Goal: Information Seeking & Learning: Learn about a topic

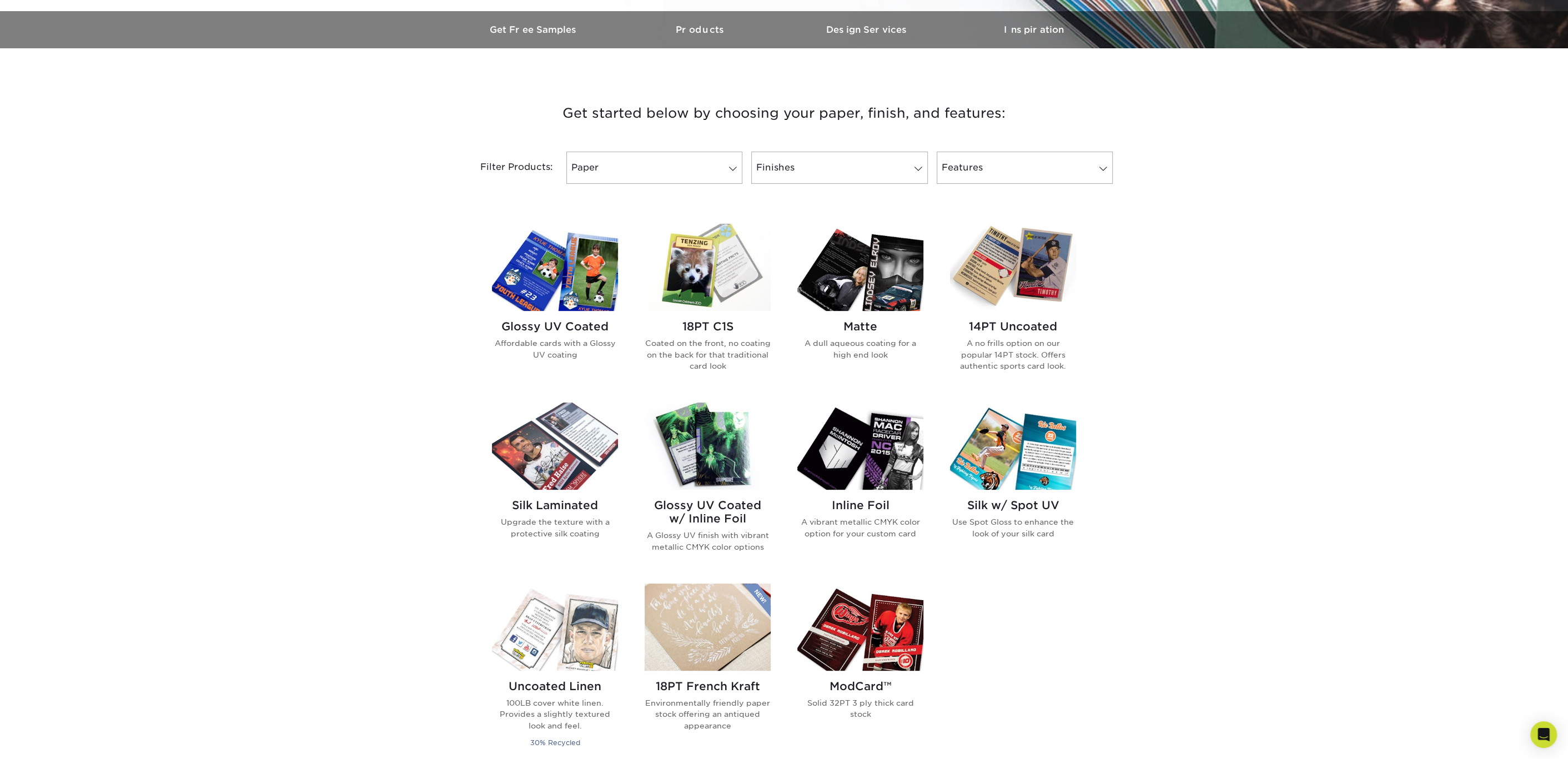
scroll to position [417, 0]
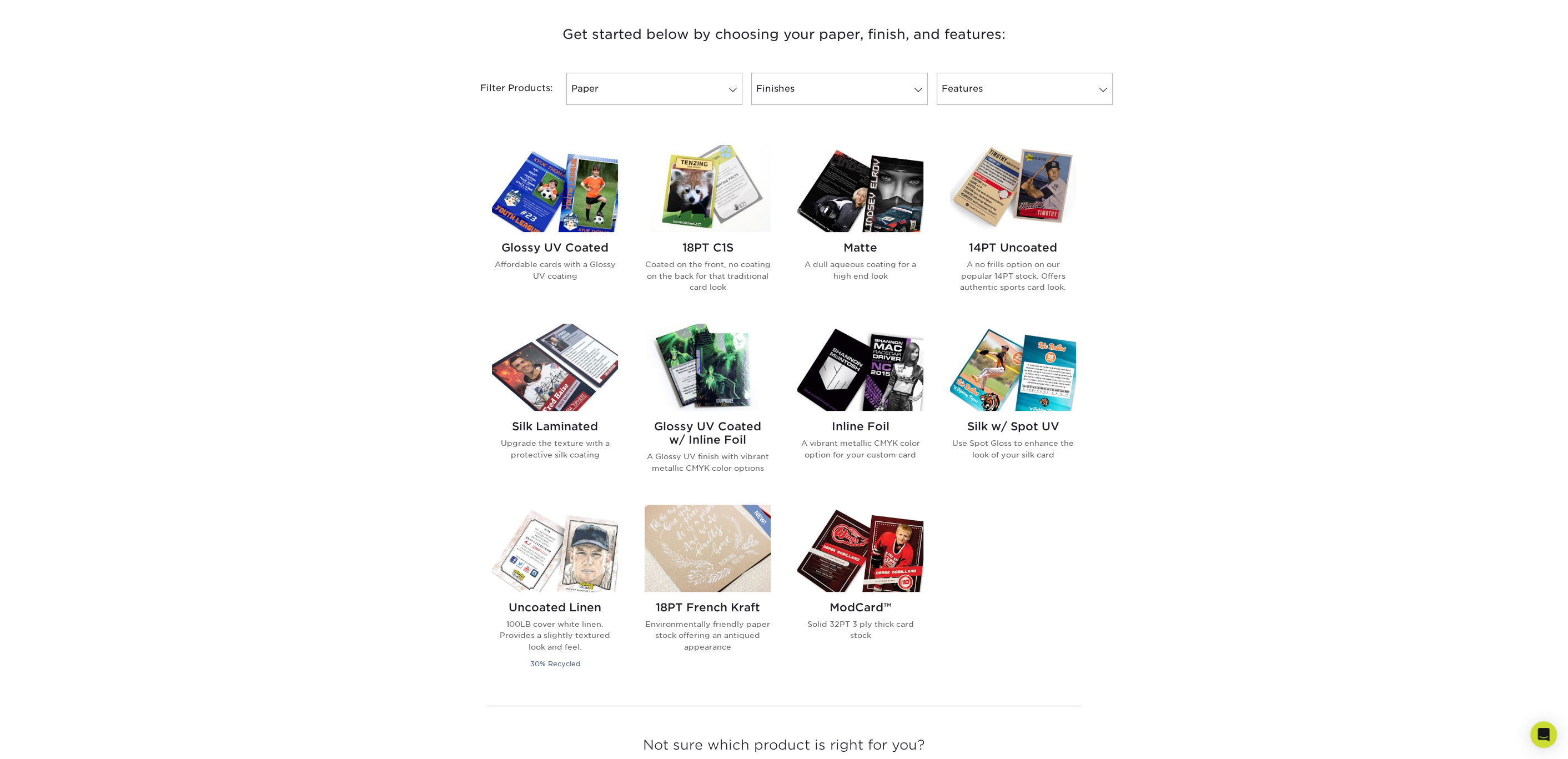
click at [700, 360] on img at bounding box center [708, 367] width 126 height 87
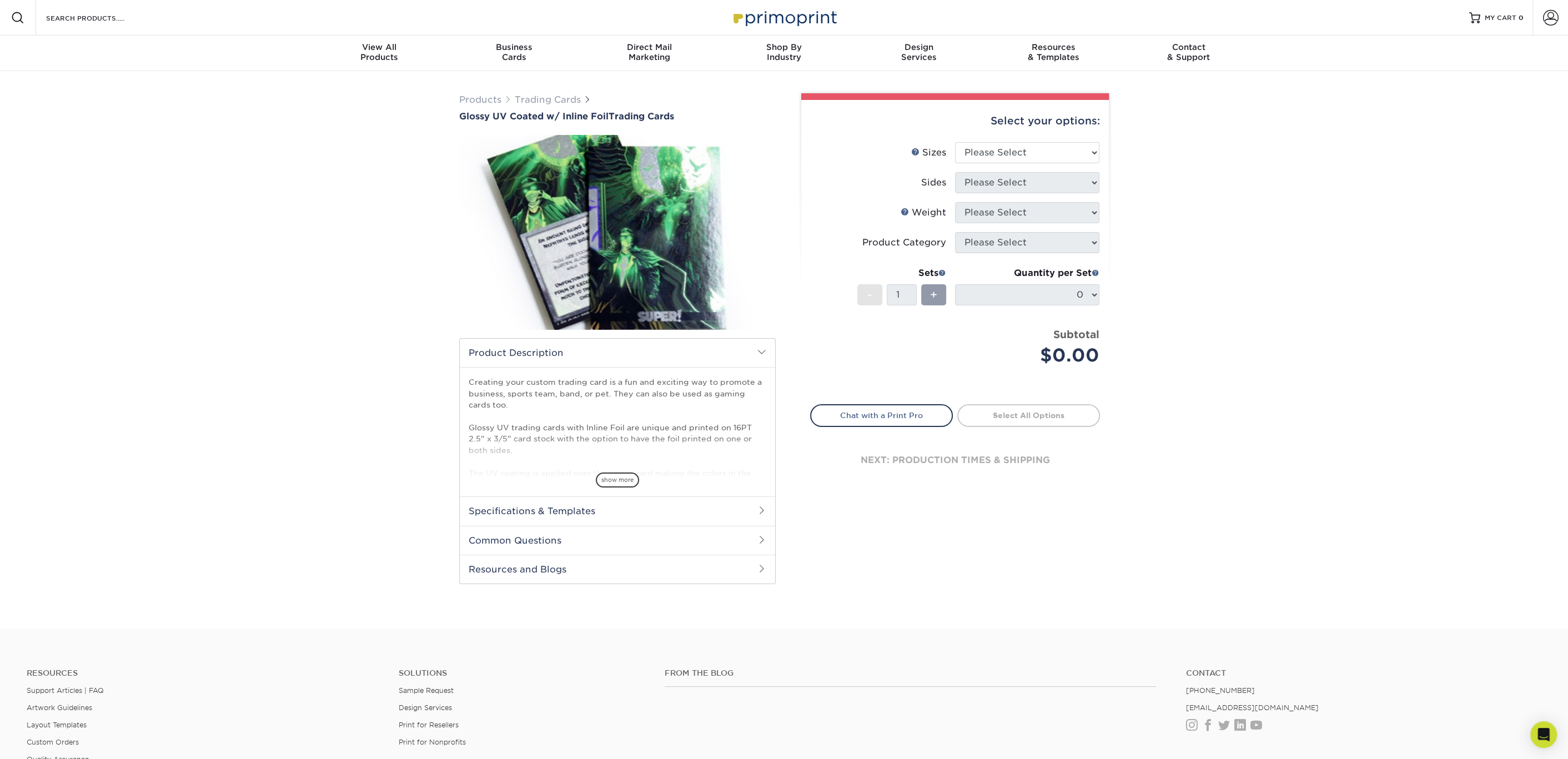
click at [622, 466] on div "show more" at bounding box center [617, 461] width 298 height 54
click at [618, 480] on span "show more" at bounding box center [616, 480] width 43 height 15
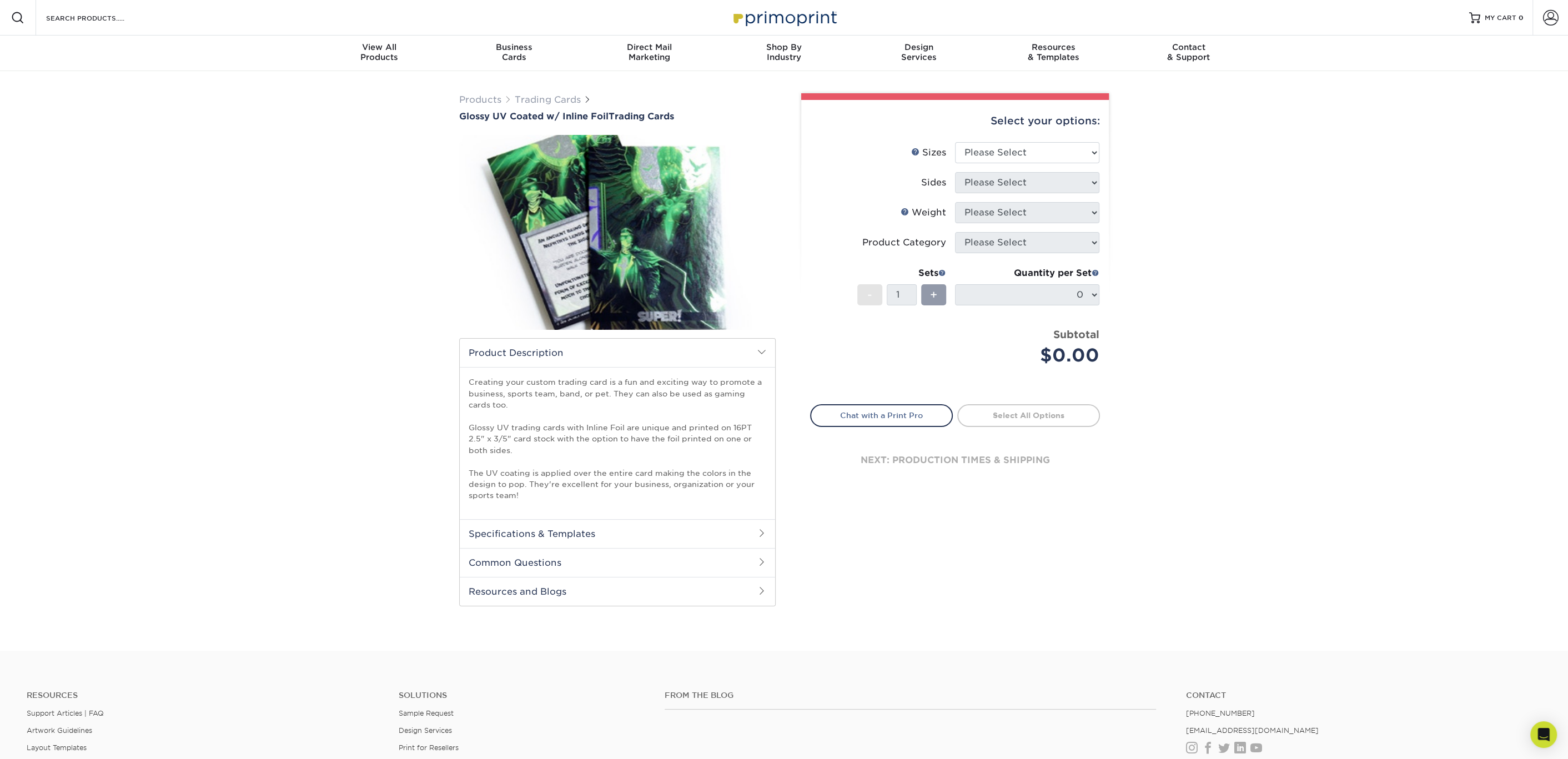
click at [634, 242] on img at bounding box center [617, 232] width 316 height 219
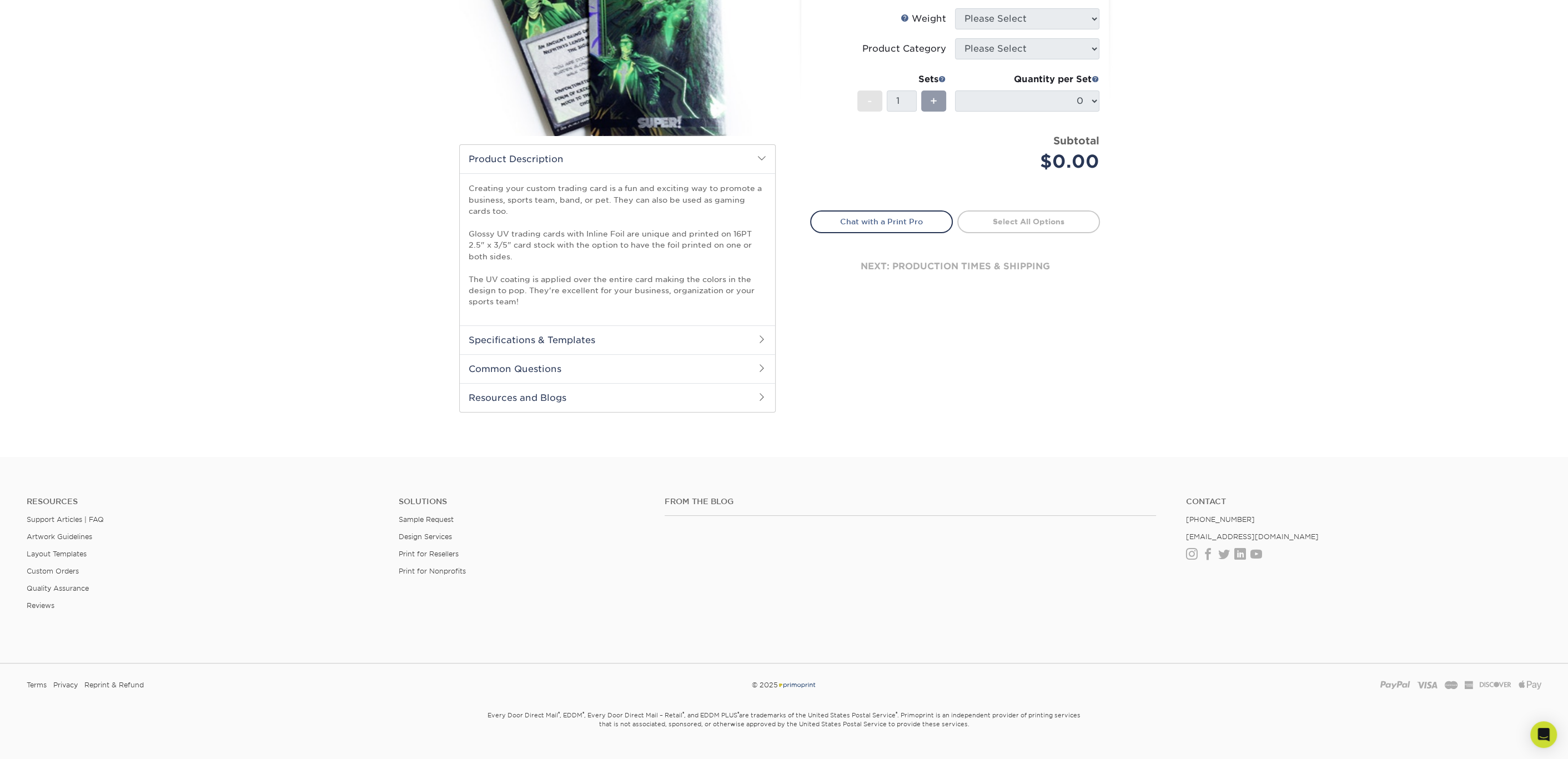
scroll to position [216, 0]
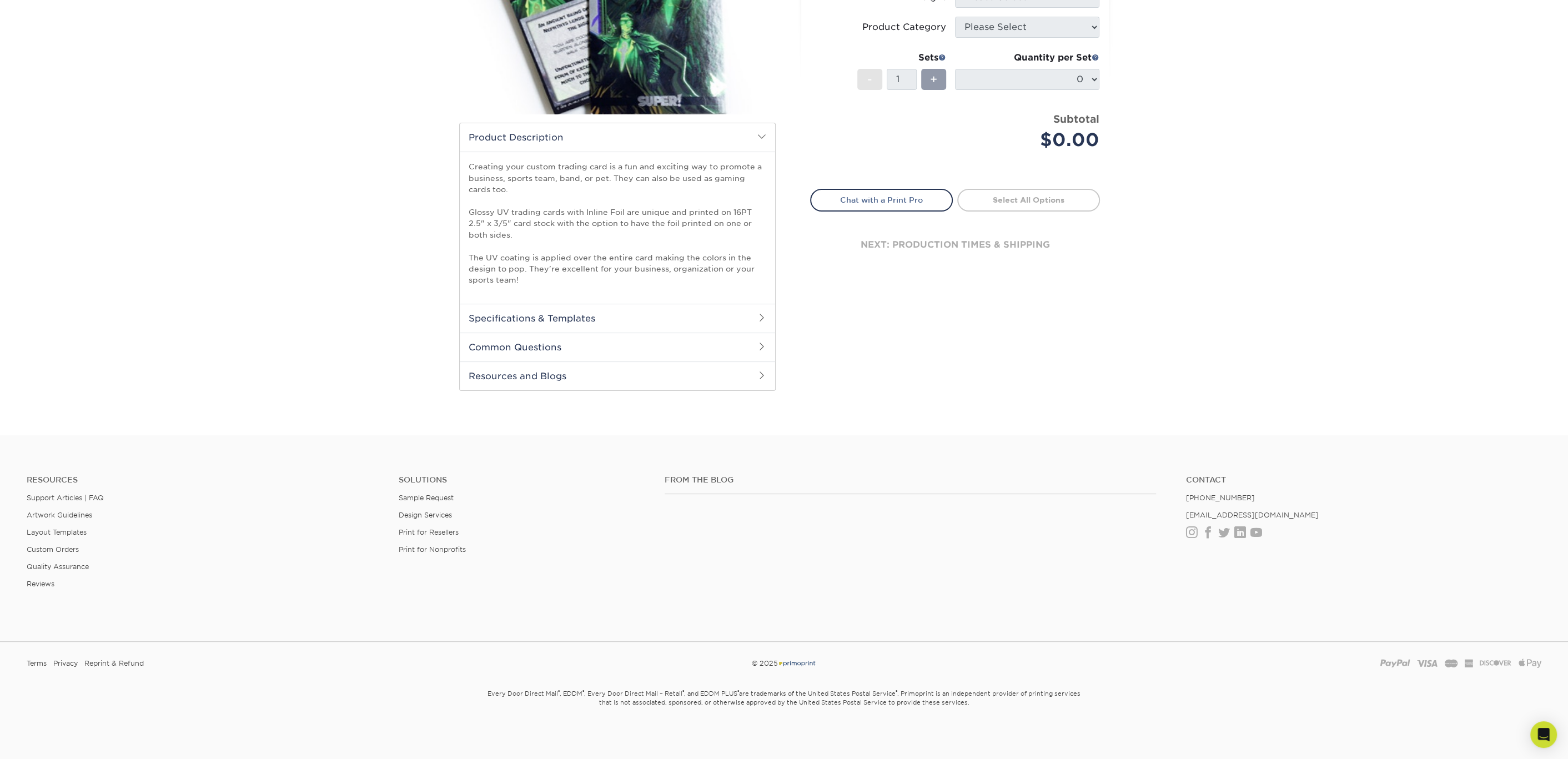
click at [571, 379] on h2 "Resources and Blogs" at bounding box center [617, 375] width 316 height 28
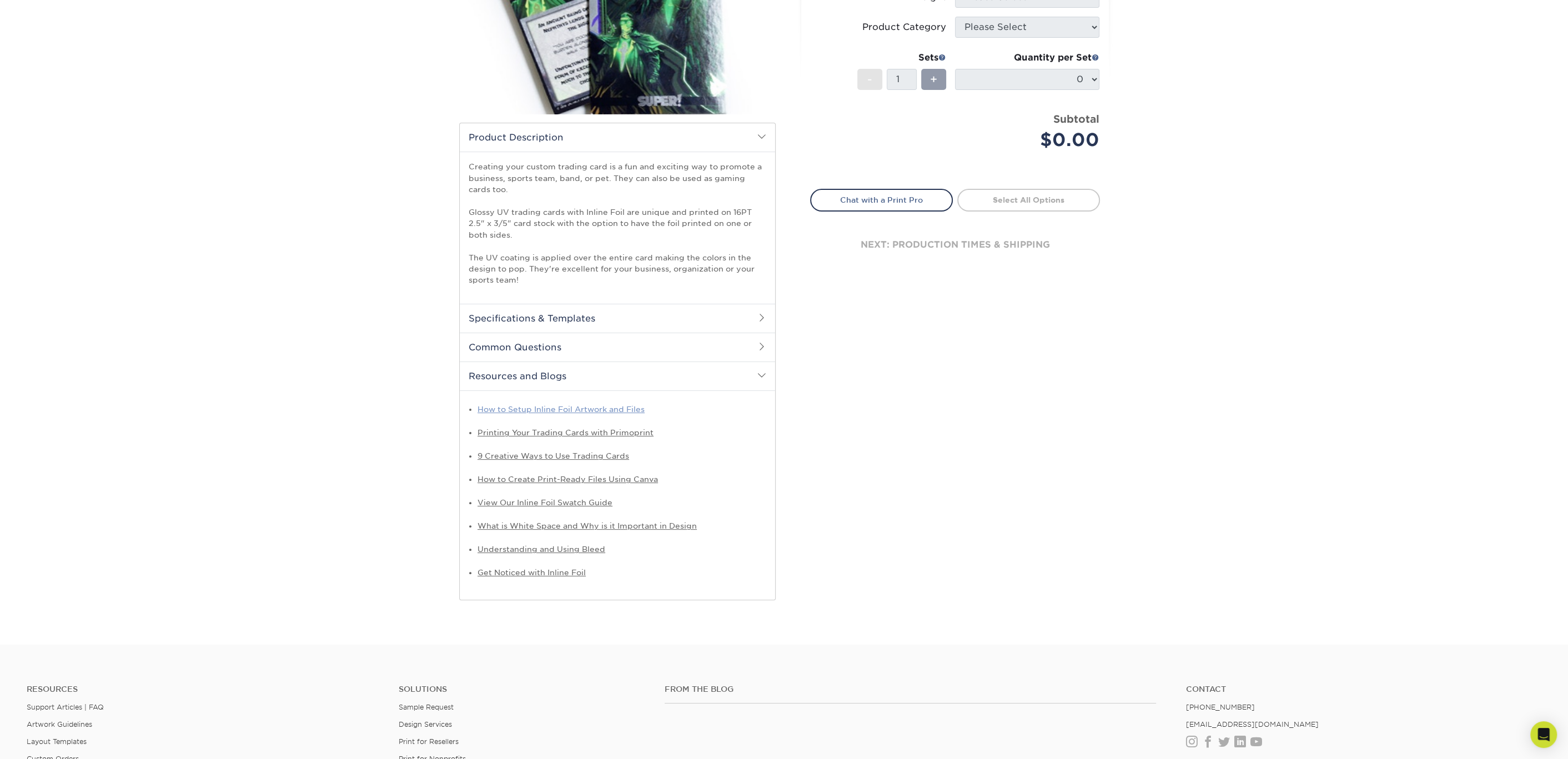
click at [524, 407] on link "How to Setup Inline Foil Artwork and Files" at bounding box center [560, 409] width 167 height 9
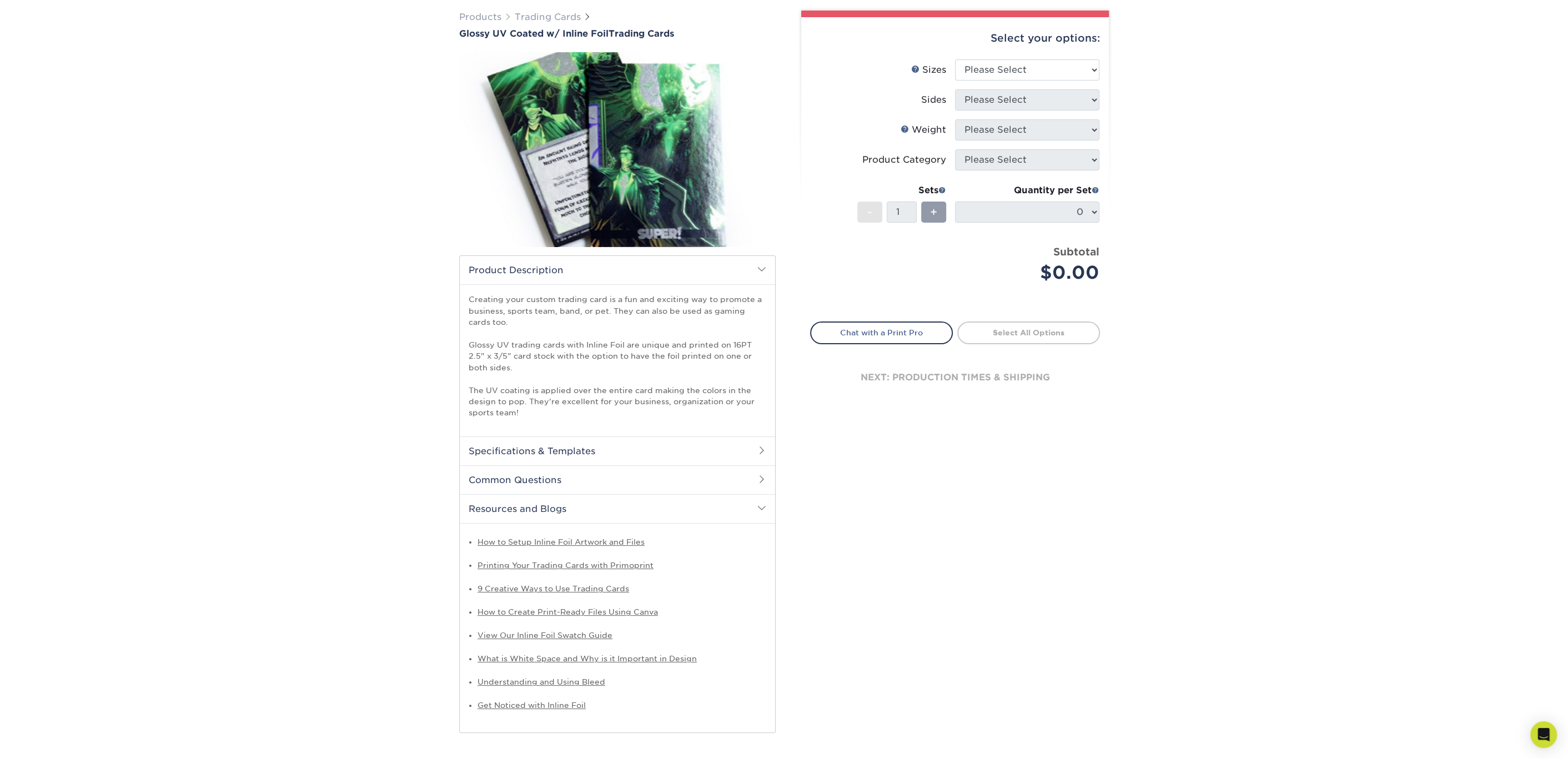
scroll to position [0, 0]
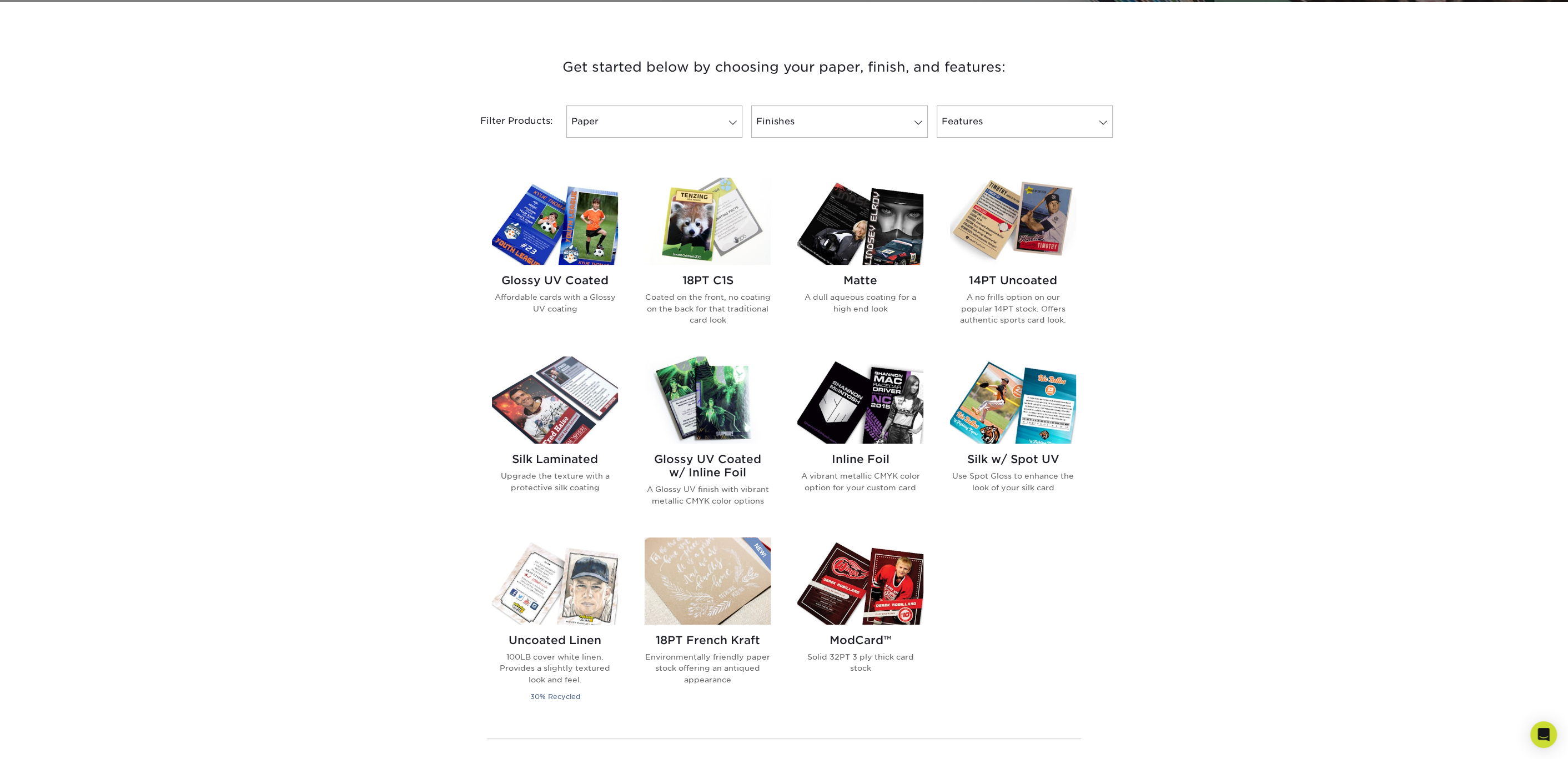
scroll to position [417, 0]
